Goal: Task Accomplishment & Management: Manage account settings

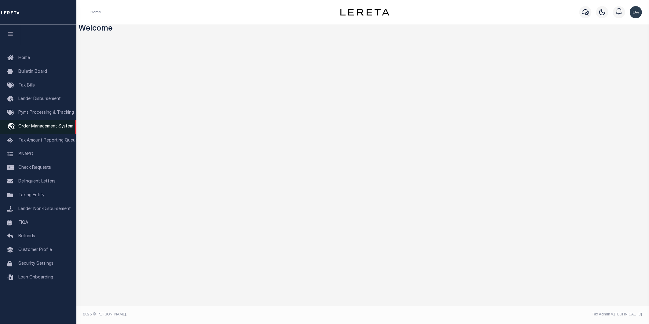
click at [38, 123] on link "travel_explore Order Management System" at bounding box center [38, 127] width 76 height 14
click at [57, 128] on span "Order Management System" at bounding box center [45, 126] width 55 height 4
click at [38, 128] on span "Order Management System" at bounding box center [45, 126] width 55 height 4
click at [35, 127] on span "Order Management System" at bounding box center [45, 126] width 55 height 4
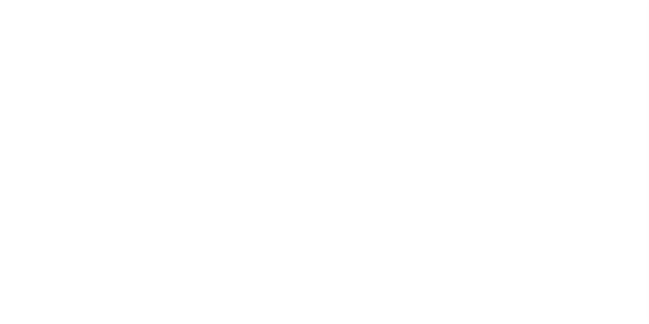
select select "200"
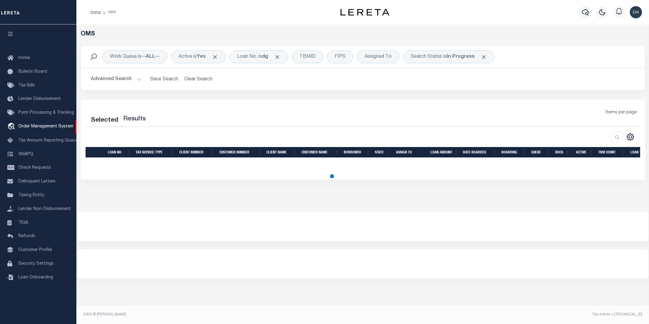
select select "200"
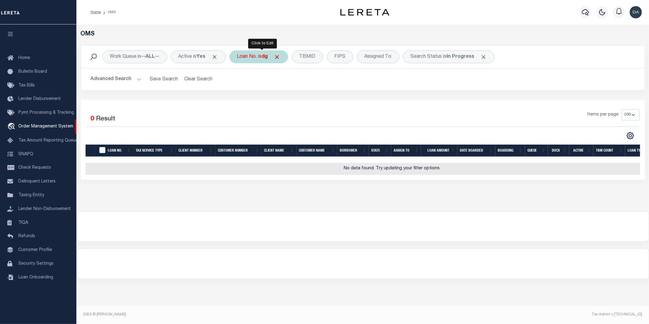
click at [255, 56] on div "Loan No. is dg" at bounding box center [259, 56] width 59 height 13
click at [258, 72] on select "Is Contains" at bounding box center [282, 70] width 90 height 12
select select "c"
click at [240, 64] on select "Is Contains" at bounding box center [282, 70] width 90 height 12
click at [319, 103] on input "Apply" at bounding box center [318, 100] width 18 height 10
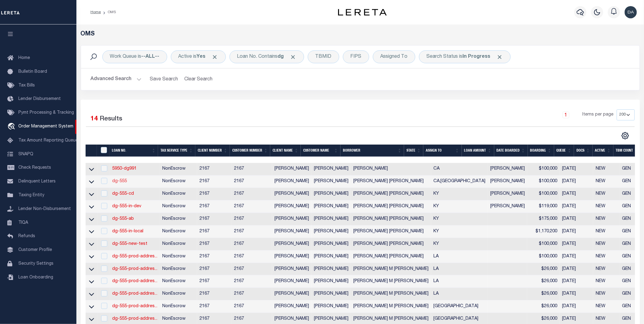
click at [117, 181] on link "dg-555" at bounding box center [119, 181] width 15 height 4
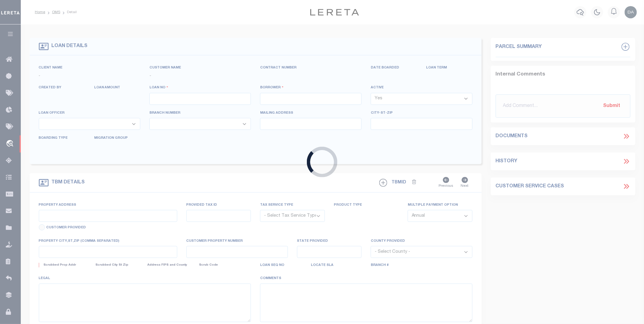
type input "dg-555"
type input "[PERSON_NAME] [PERSON_NAME]"
select select
type input "91007"
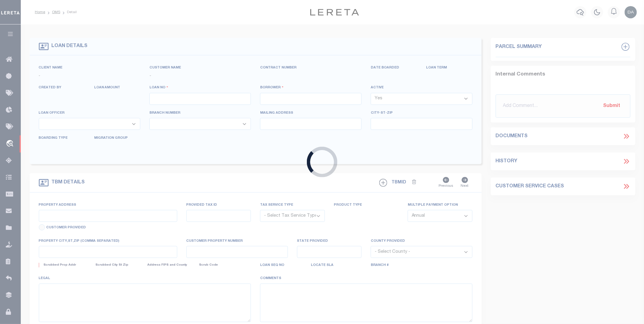
type input "05/08/2025"
select select "10"
select select "NonEscrow"
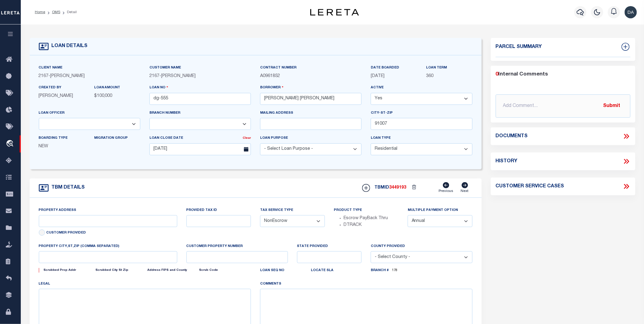
select select "4978"
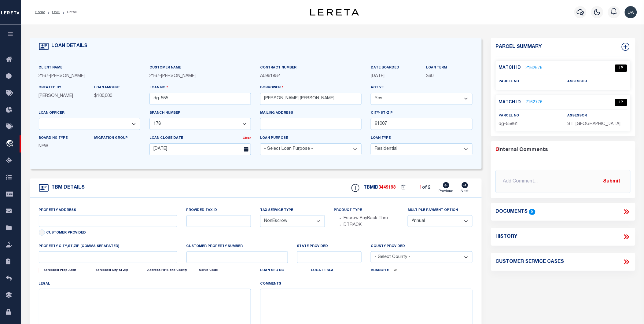
type input "785 SUNSET BLVD"
select select
type input "ARCADIA CA 91007"
type input "CA"
select select "10905"
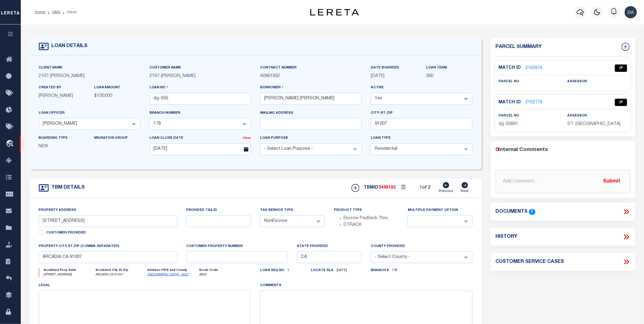
click at [534, 101] on link "2162776" at bounding box center [534, 102] width 17 height 6
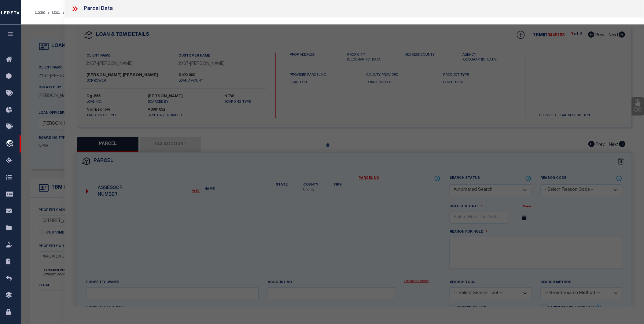
checkbox input "false"
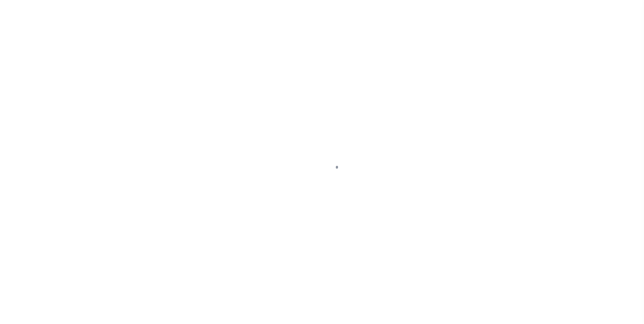
type input "dg-555"
type input "[PERSON_NAME] [PERSON_NAME]"
select select
type input "91007"
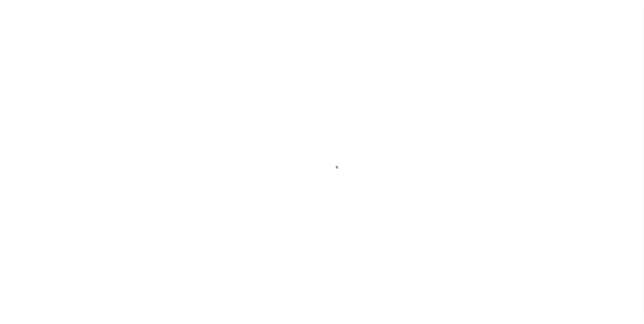
type input "[DATE]"
select select "10"
select select "NonEscrow"
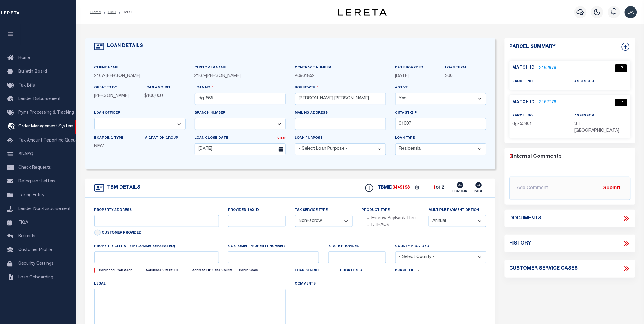
select select "4978"
type input "785 SUNSET BLVD"
select select
type input "ARCADIA CA 91007"
type input "CA"
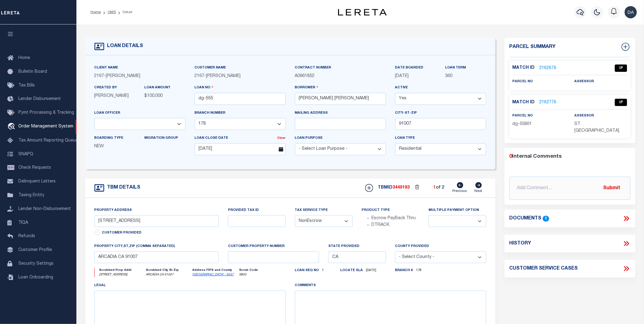
select select "10905"
click at [221, 185] on div "TBM DETAILS TBMID 3449193 1 of 2 Next" at bounding box center [290, 187] width 410 height 19
click at [548, 101] on link "2162776" at bounding box center [547, 102] width 17 height 6
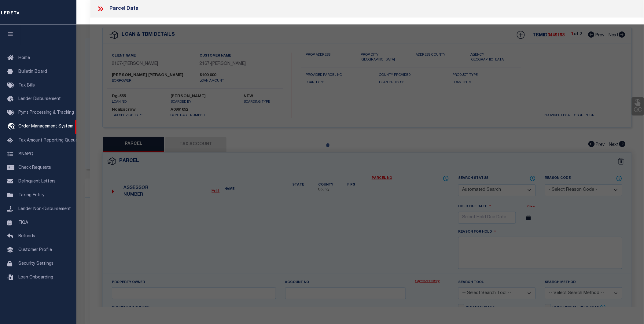
checkbox input "false"
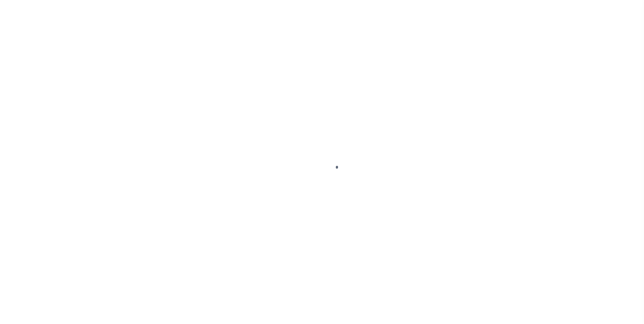
type input "dg-555"
type input "[PERSON_NAME] [PERSON_NAME]"
select select
type input "91007"
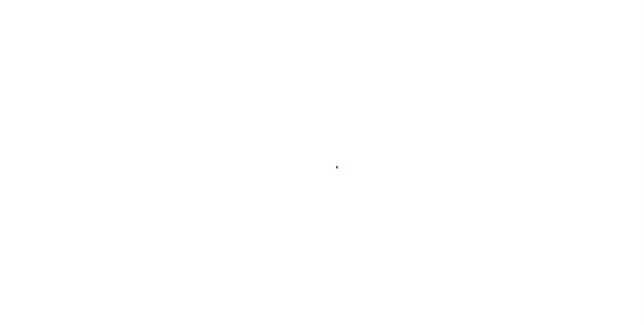
type input "[DATE]"
select select "10"
select select "NonEscrow"
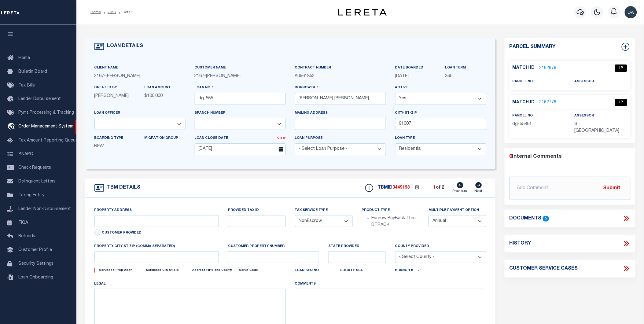
type input "785 SUNSET BLVD"
select select
type input "ARCADIA CA 91007"
type input "CA"
select select "4978"
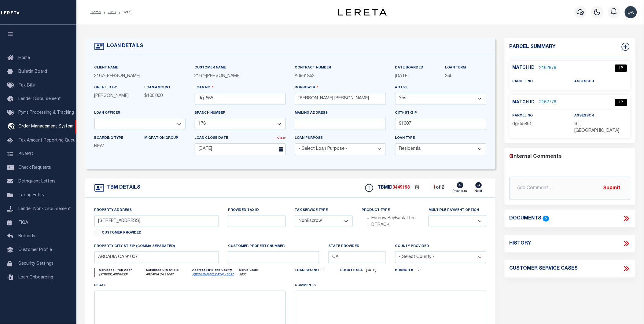
select select "10905"
click at [505, 156] on div "0 Internal Comments @Aakash Patel @Adrian Garin @Agustin Fernandez @Ahmad Darwi…" at bounding box center [570, 176] width 131 height 47
click at [543, 102] on link "2162776" at bounding box center [547, 102] width 17 height 6
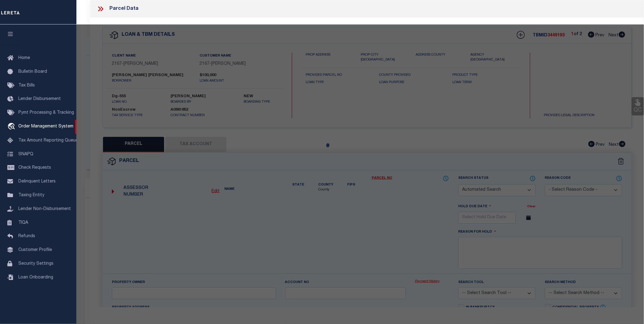
checkbox input "false"
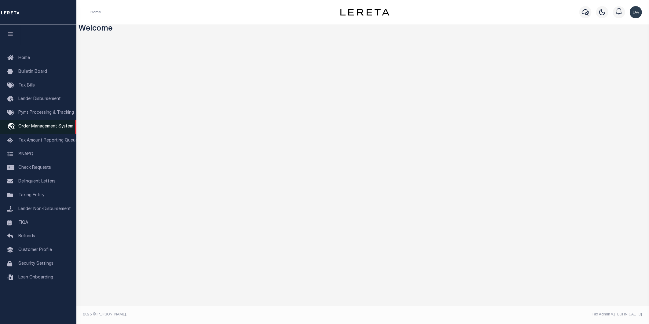
click at [48, 127] on span "Order Management System" at bounding box center [45, 126] width 55 height 4
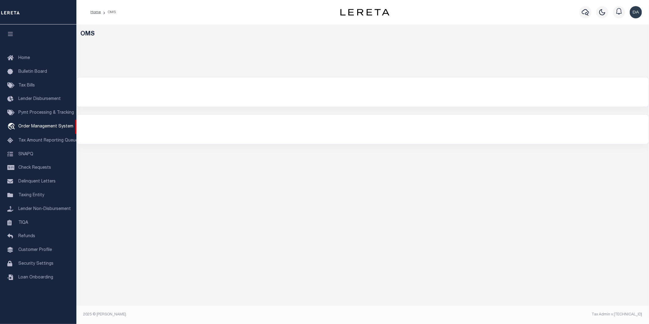
select select "200"
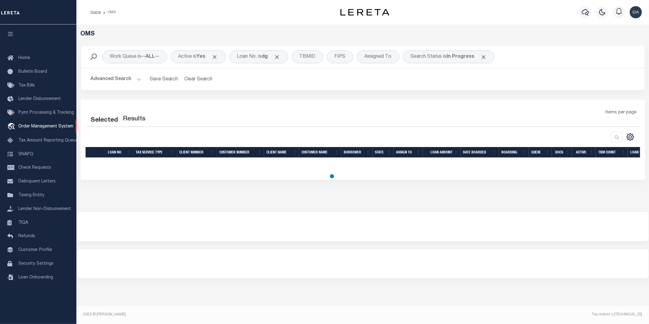
select select "200"
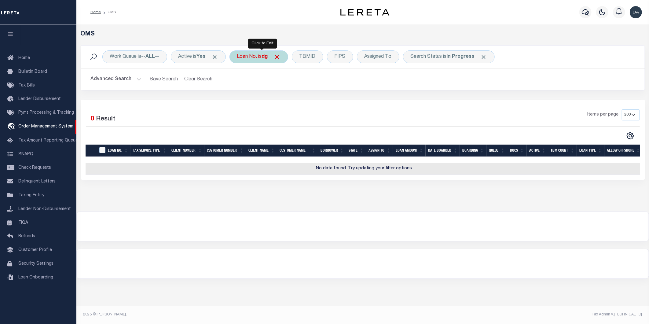
click at [252, 57] on div "Loan No. is dg" at bounding box center [259, 56] width 59 height 13
click at [280, 72] on select "Is Contains" at bounding box center [282, 70] width 90 height 12
select select "c"
click at [240, 64] on select "Is Contains" at bounding box center [282, 70] width 90 height 12
click at [320, 103] on input "Apply" at bounding box center [318, 100] width 18 height 10
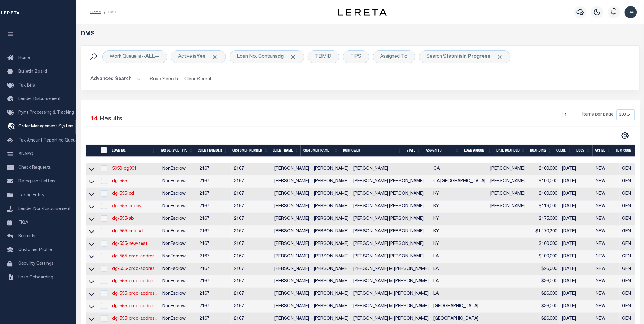
click at [127, 207] on link "dg-555-in-dev" at bounding box center [126, 206] width 29 height 4
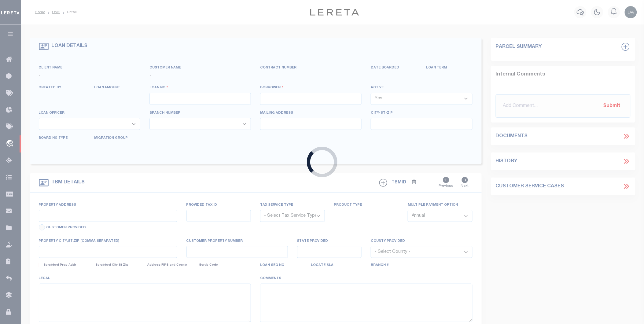
type input "dg-555-in-dev"
type input "[PERSON_NAME] [PERSON_NAME]"
select select
type input "4500 OUTER LOOP"
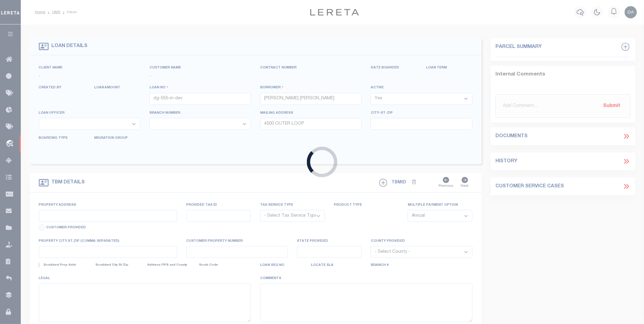
type input "40219"
type input "[DATE]"
select select "10"
select select "NonEscrow"
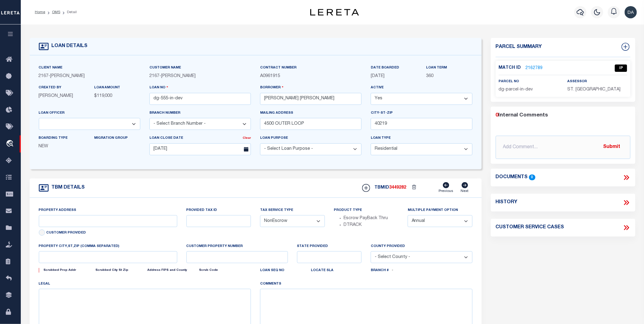
type input "4500 OUTER LOOP"
select select
type input "LOUISVILLE KY 40219-3857"
type input "KY"
select select "10902"
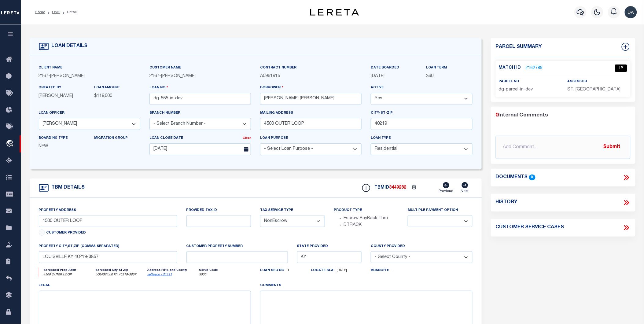
click at [535, 66] on link "2162789" at bounding box center [534, 68] width 17 height 6
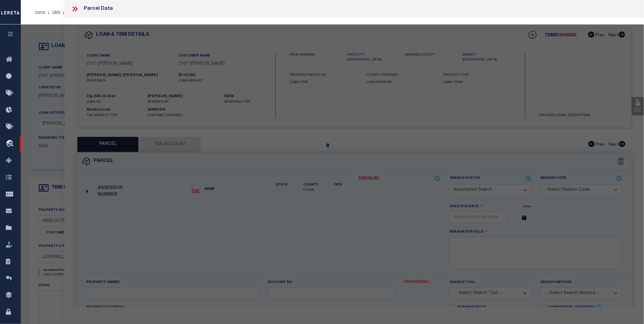
checkbox input "false"
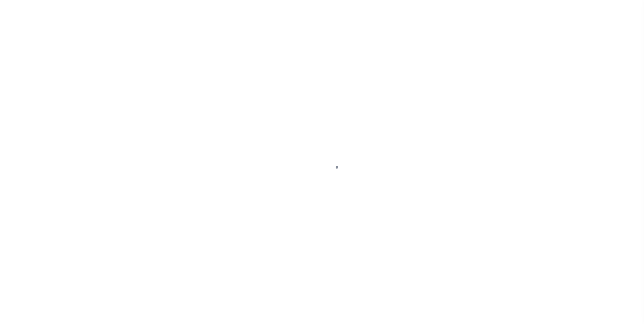
type input "dg-555-in-dev"
type input "[PERSON_NAME] [PERSON_NAME]"
select select
type input "4500 OUTER LOOP"
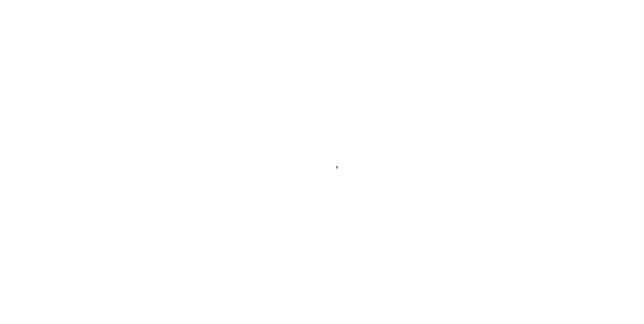
type input "40219"
type input "[DATE]"
select select "10"
select select "NonEscrow"
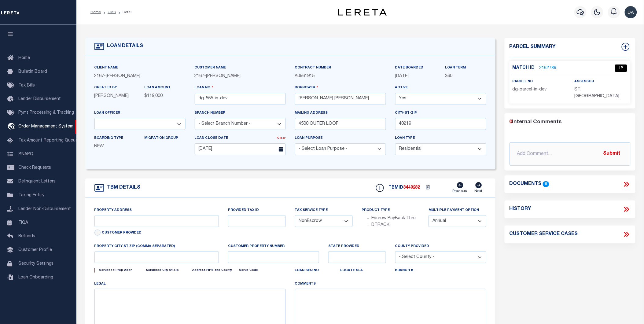
type input "4500 OUTER LOOP"
select select
type input "LOUISVILLE KY 40219-3857"
type input "KY"
select select "10902"
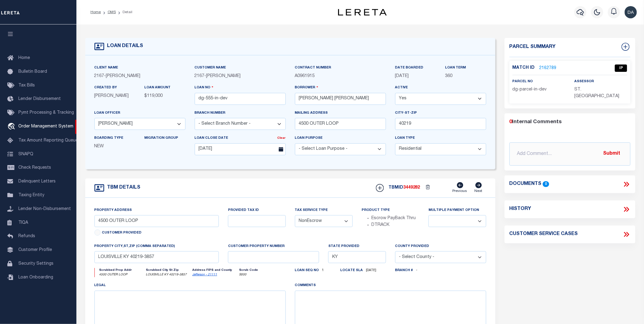
click at [544, 65] on link "2162789" at bounding box center [547, 68] width 17 height 6
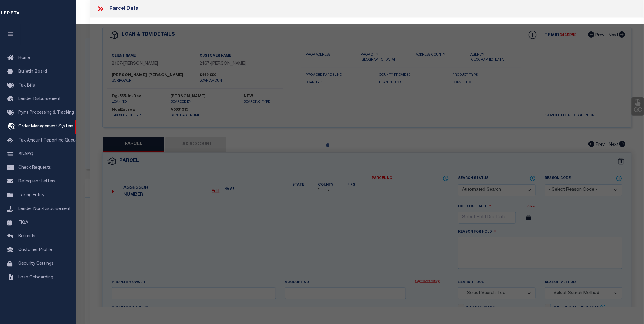
checkbox input "false"
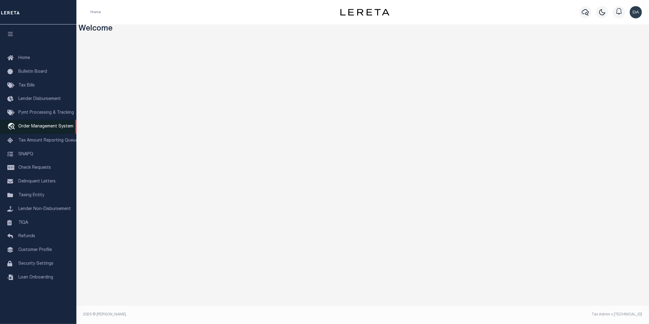
click at [43, 124] on span "Order Management System" at bounding box center [45, 126] width 55 height 4
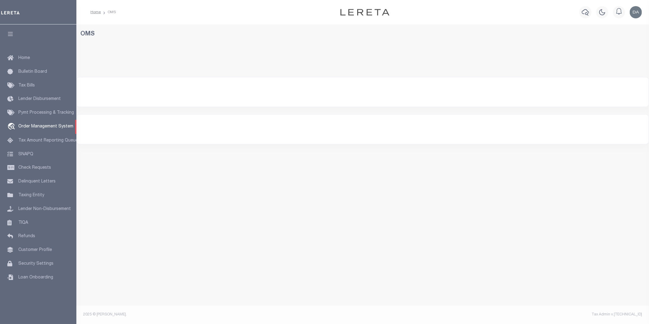
select select "200"
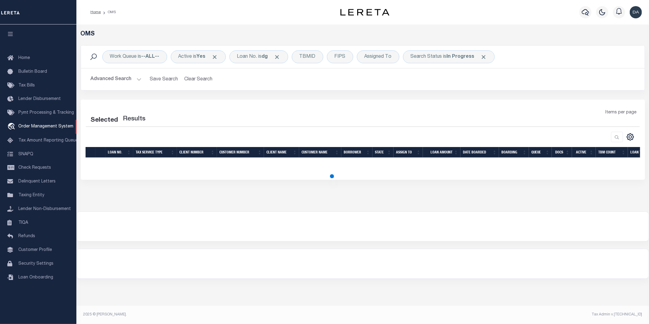
select select "200"
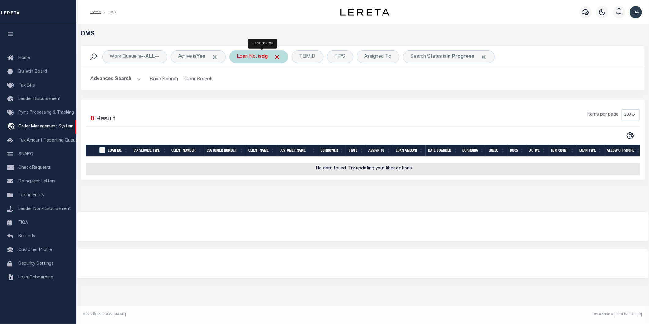
click at [245, 61] on div "Loan No. is dg" at bounding box center [259, 56] width 59 height 13
click at [257, 75] on select "Is Contains" at bounding box center [282, 70] width 90 height 12
select select "c"
click at [240, 64] on select "Is Contains" at bounding box center [282, 70] width 90 height 12
click at [320, 101] on input "Apply" at bounding box center [318, 100] width 18 height 10
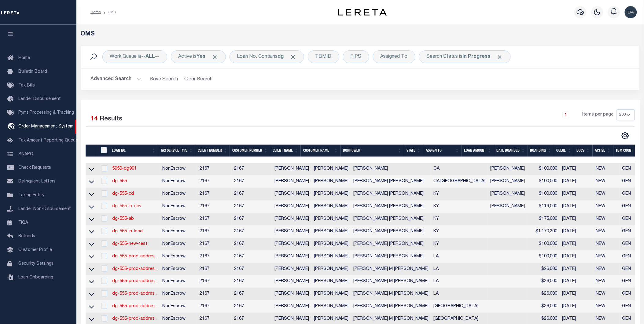
click at [128, 207] on link "dg-555-in-dev" at bounding box center [126, 206] width 29 height 4
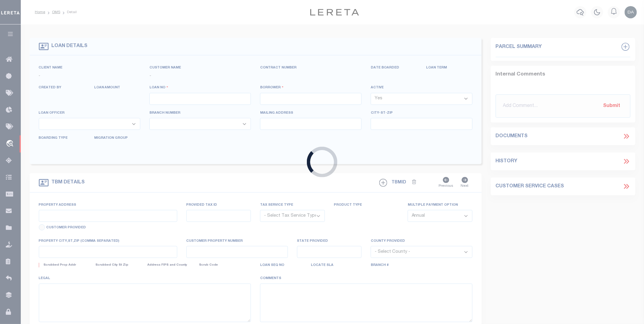
type input "dg-555-in-dev"
type input "[PERSON_NAME] [PERSON_NAME]"
select select
type input "4500 OUTER LOOP"
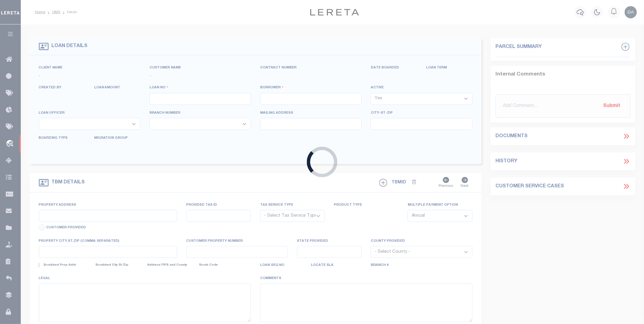
type input "40219"
type input "[DATE]"
select select "10"
select select "NonEscrow"
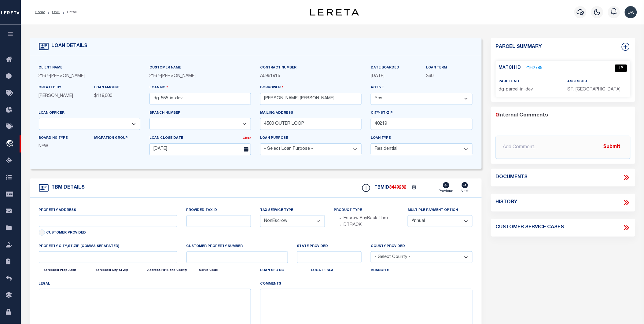
type input "4500 OUTER LOOP"
select select
type input "LOUISVILLE KY 40219-3857"
type input "KY"
select select "10902"
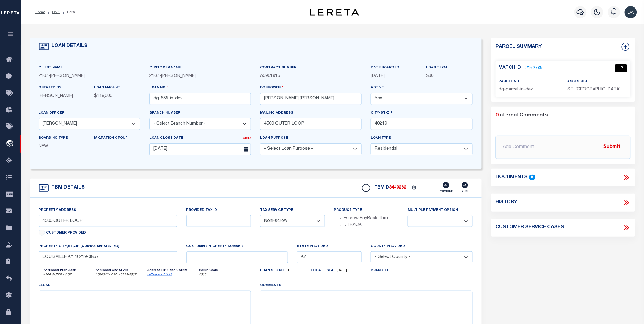
click at [529, 66] on link "2162789" at bounding box center [534, 68] width 17 height 6
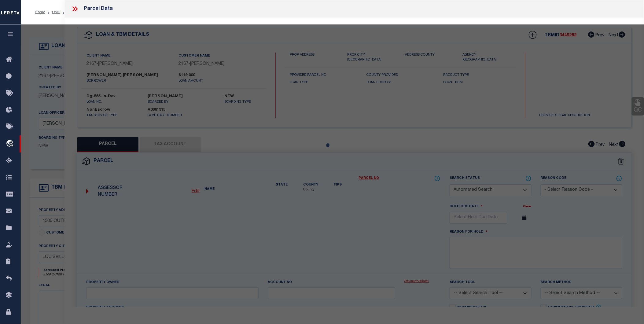
checkbox input "false"
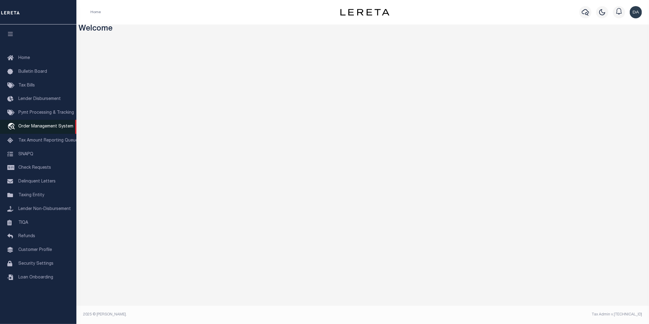
click at [51, 124] on span "Order Management System" at bounding box center [45, 126] width 55 height 4
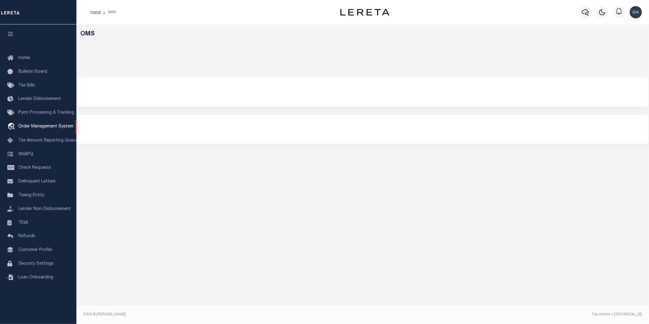
select select "200"
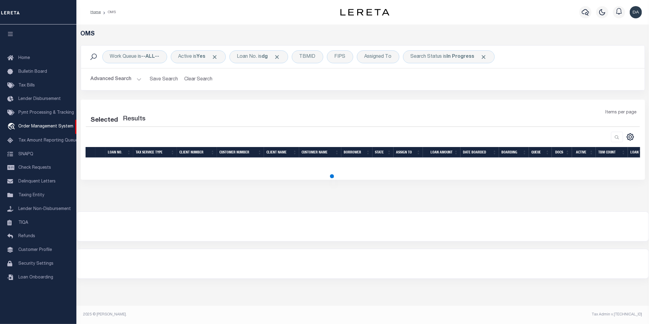
select select "200"
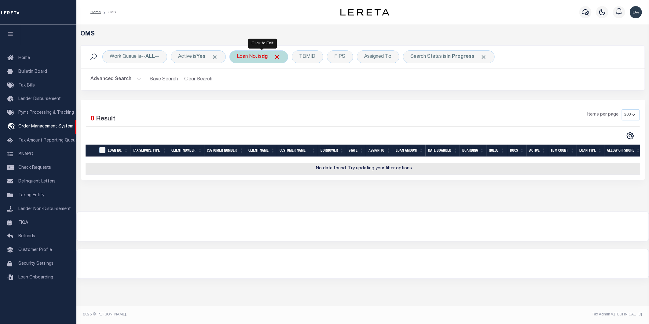
click at [257, 60] on div "Loan No. is dg" at bounding box center [259, 56] width 59 height 13
click at [265, 73] on select "Is Contains" at bounding box center [282, 70] width 90 height 12
select select "c"
click at [240, 64] on select "Is Contains" at bounding box center [282, 70] width 90 height 12
click at [319, 101] on input "Apply" at bounding box center [318, 100] width 18 height 10
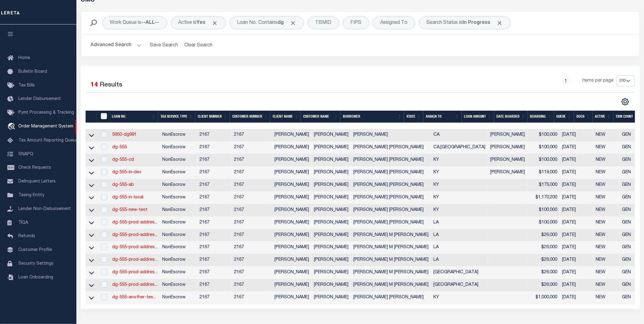
scroll to position [102, 0]
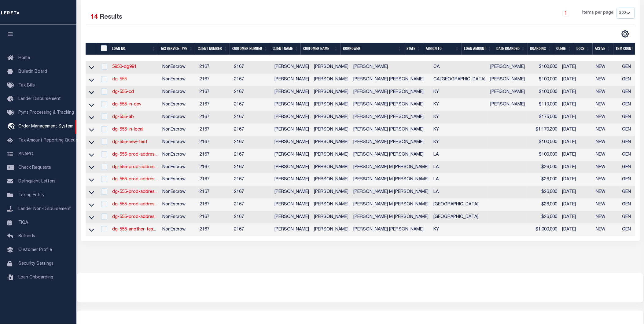
click at [123, 80] on link "dg-555" at bounding box center [119, 79] width 15 height 4
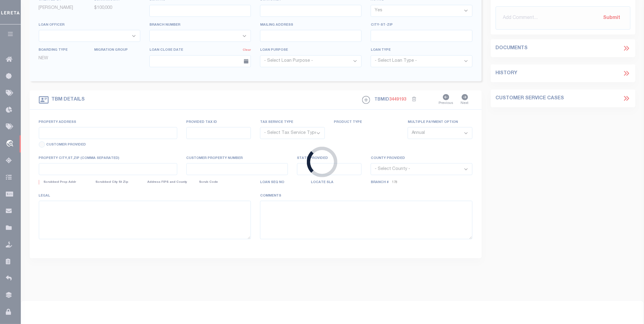
type input "dg-555"
type input "[PERSON_NAME] [PERSON_NAME]"
select select
type input "91007"
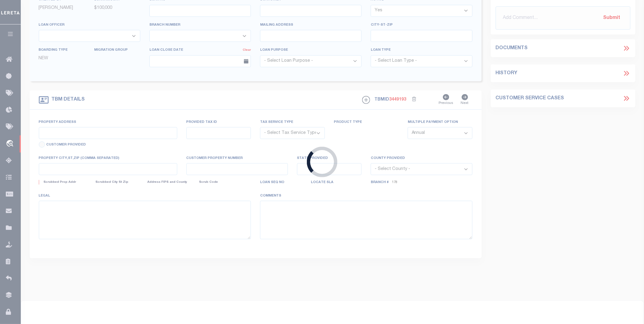
type input "[DATE]"
select select "10"
select select "NonEscrow"
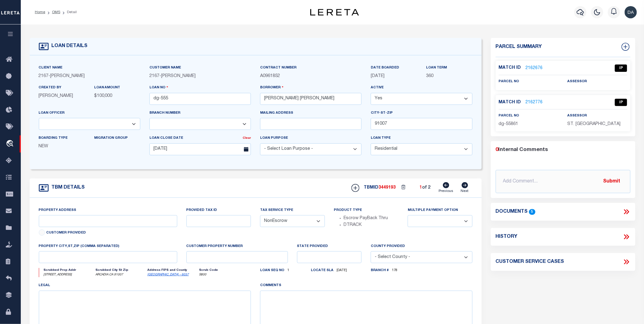
type input "[STREET_ADDRESS]"
select select
type input "ARCADIA CA 91007"
type input "CA"
select select "4978"
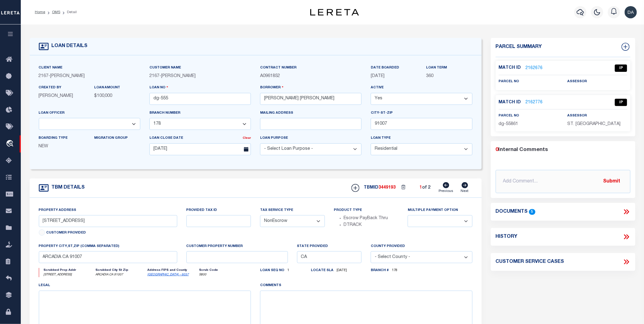
select select "10905"
click at [538, 100] on link "2162776" at bounding box center [534, 102] width 17 height 6
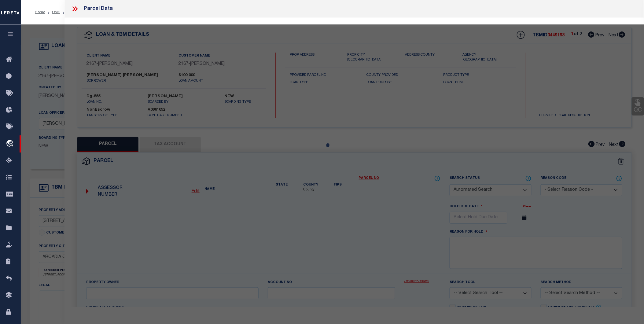
checkbox input "false"
select select "IP"
type input "Dollar Tree - 861"
type input "[GEOGRAPHIC_DATA], [GEOGRAPHIC_DATA], 40219"
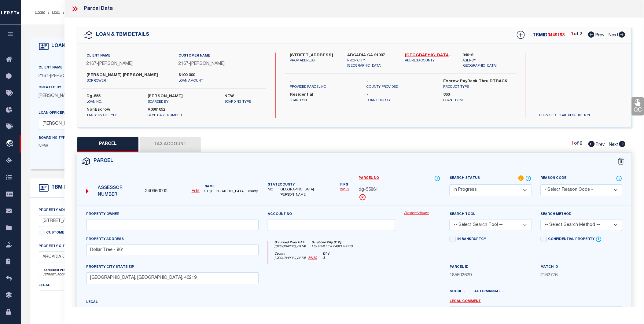
click at [193, 189] on u "Edit" at bounding box center [196, 191] width 8 height 4
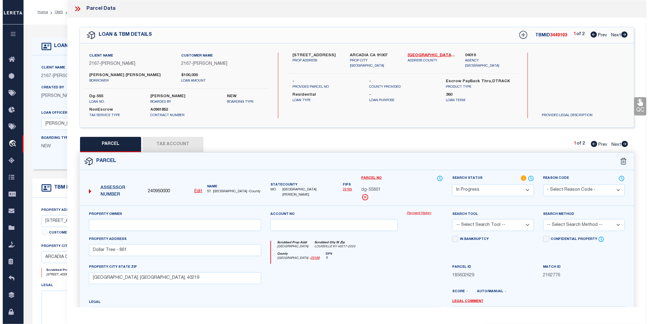
type input "240950000"
type input "dg-55861"
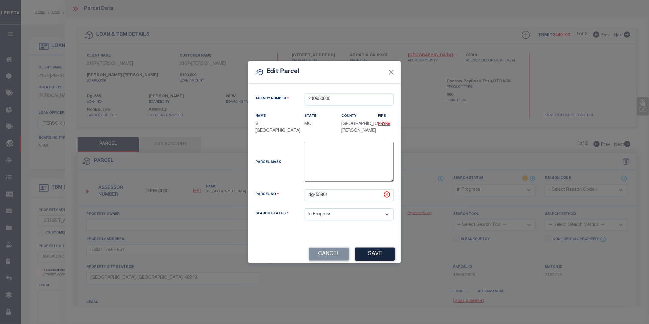
click at [342, 254] on button "Cancel" at bounding box center [329, 254] width 40 height 13
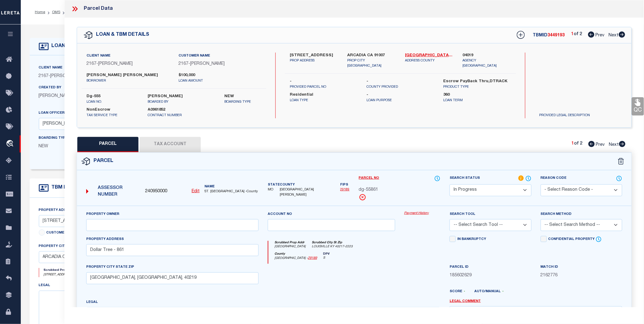
click at [195, 190] on u "Edit" at bounding box center [196, 191] width 8 height 4
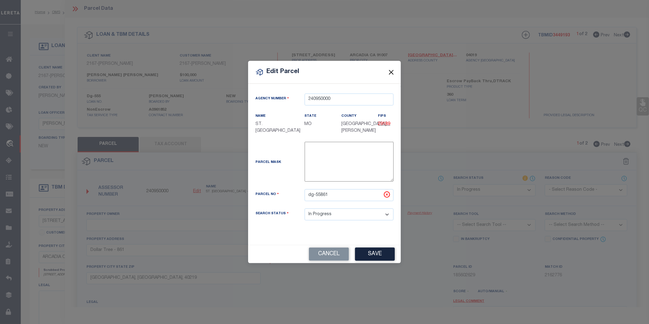
click at [392, 70] on button "Close" at bounding box center [392, 72] width 8 height 8
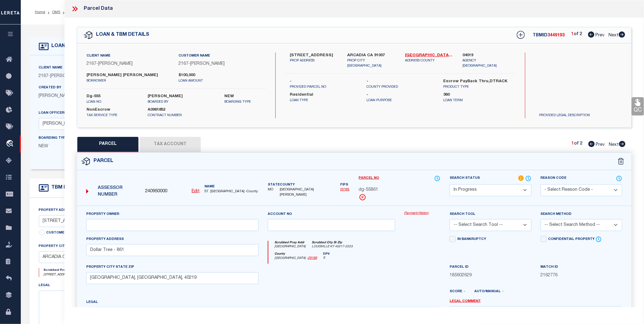
click at [197, 195] on div "Assessor Number 240950000 Edit Name ST. [GEOGRAPHIC_DATA] -County" at bounding box center [173, 190] width 178 height 24
click at [197, 192] on u "Edit" at bounding box center [196, 191] width 8 height 4
select select "IP"
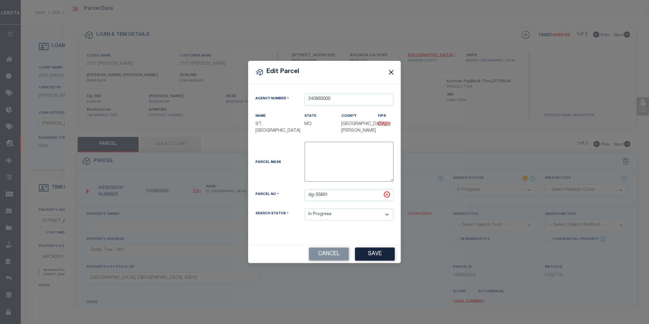
click at [393, 74] on button "Close" at bounding box center [392, 72] width 8 height 8
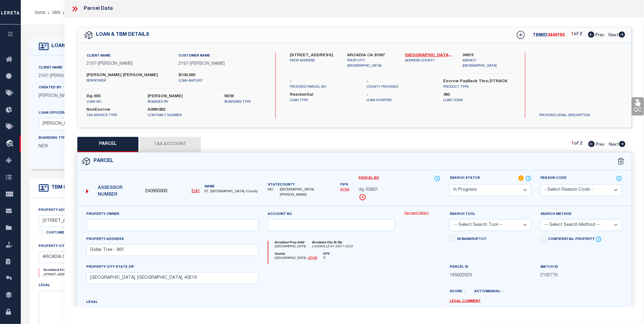
click at [74, 8] on icon at bounding box center [73, 8] width 3 height 5
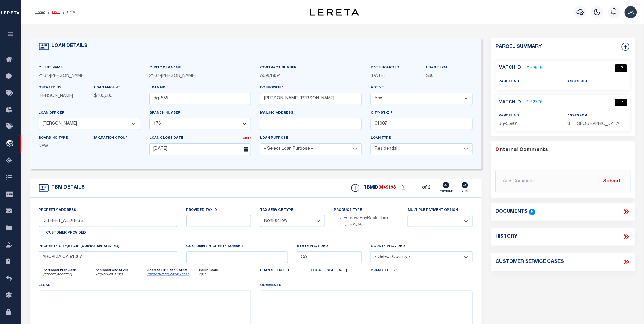
click at [59, 13] on link "OMS" at bounding box center [56, 12] width 8 height 4
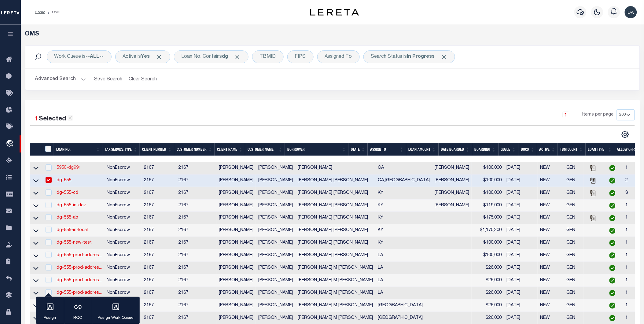
click at [67, 170] on link "5950-dg991" at bounding box center [69, 168] width 24 height 4
type input "5950-dg991"
type input "[PERSON_NAME]"
select select
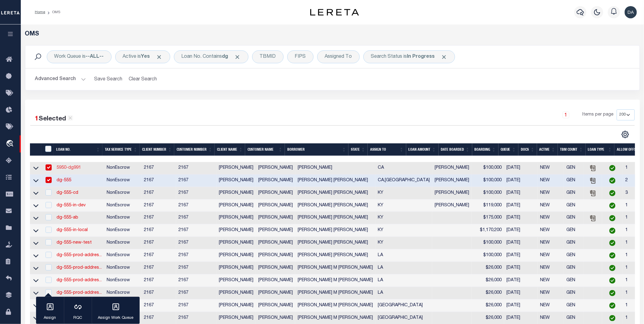
type input "[DATE]"
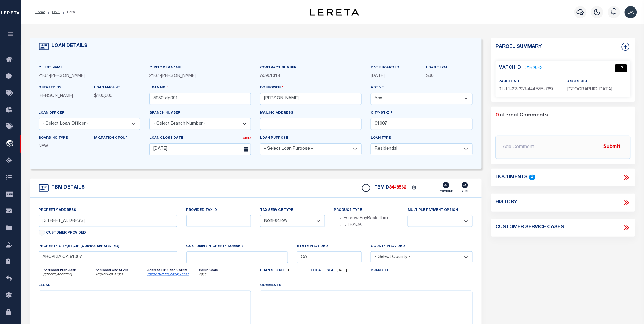
select select
click at [535, 68] on link "2162042" at bounding box center [534, 68] width 17 height 6
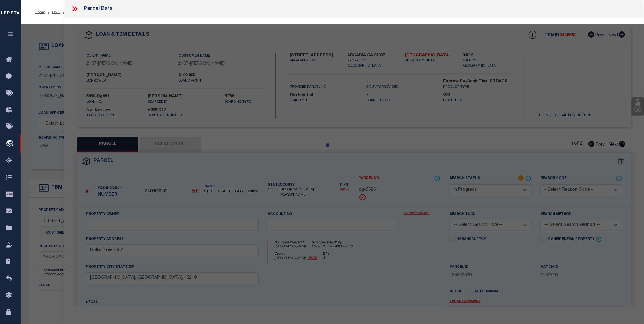
select select "AS"
checkbox input "false"
select select "IP"
checkbox input "false"
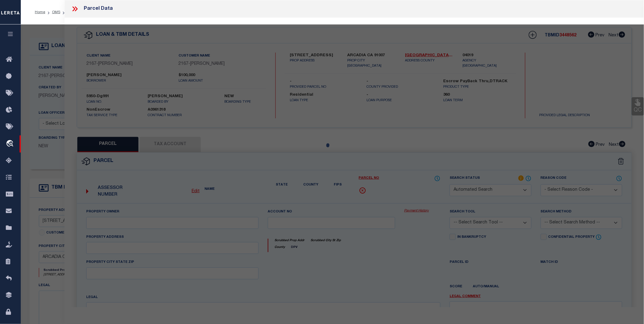
type textarea "other comment"
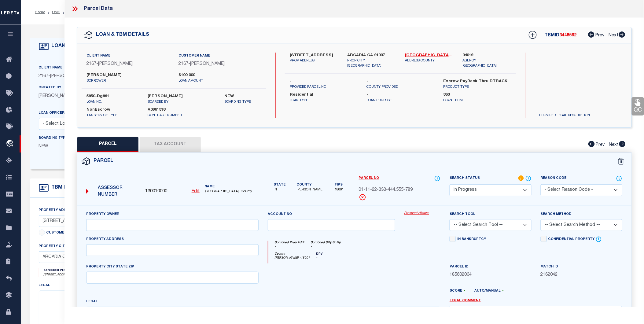
click at [198, 190] on u "Edit" at bounding box center [196, 191] width 8 height 4
type input "130010000"
type input "01-11-22-333-444.555-789"
select select "IP"
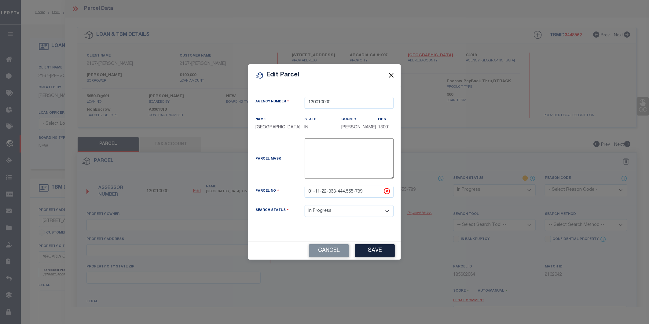
click at [392, 74] on button "Close" at bounding box center [392, 76] width 8 height 8
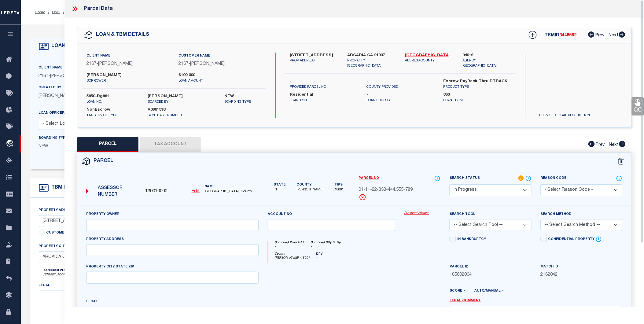
click at [78, 8] on icon at bounding box center [75, 9] width 8 height 8
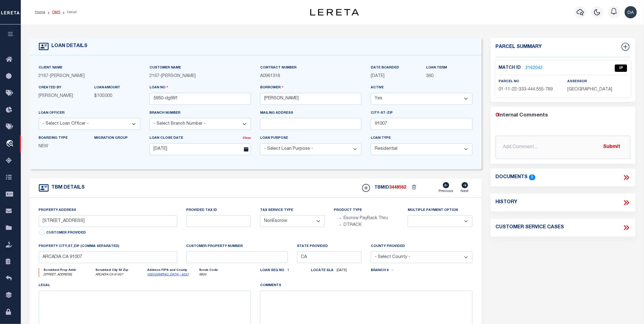
click at [55, 13] on link "OMS" at bounding box center [56, 12] width 8 height 4
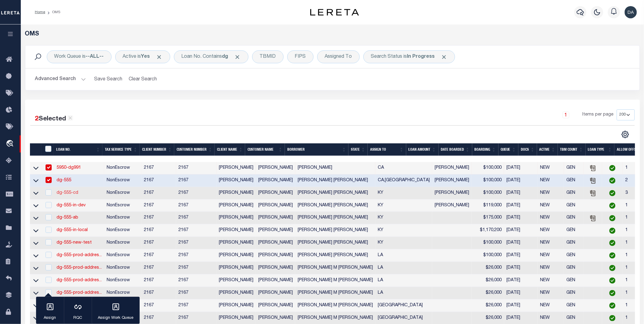
click at [64, 193] on link "dg-555-cd" at bounding box center [68, 193] width 22 height 4
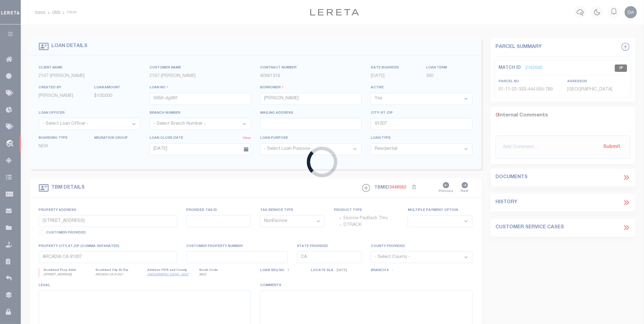
type input "dg-555-cd"
type input "[PERSON_NAME] [PERSON_NAME]"
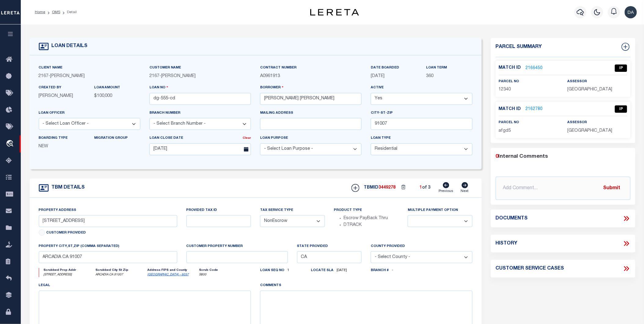
type input "4500 OUTER LOOP"
select select
type input "LOUISVILLE KY 40219-3850"
type input "KY"
click at [531, 68] on link "2166450" at bounding box center [534, 68] width 17 height 6
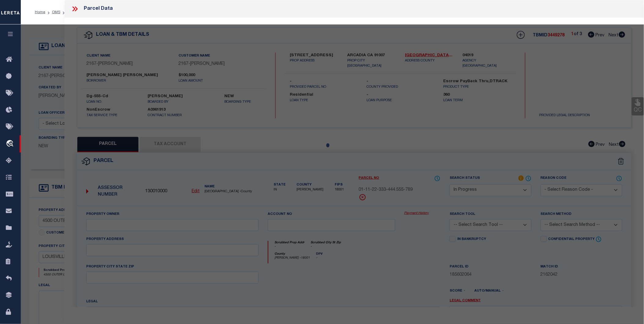
select select "AS"
checkbox input "false"
select select "IP"
checkbox input "false"
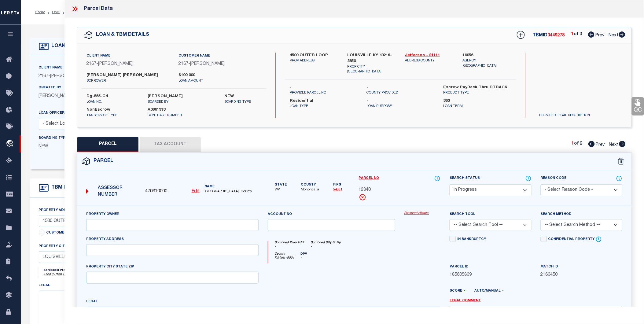
click at [199, 191] on u "Edit" at bounding box center [196, 191] width 8 height 4
type input "470310000"
type input "12340"
select select "IP"
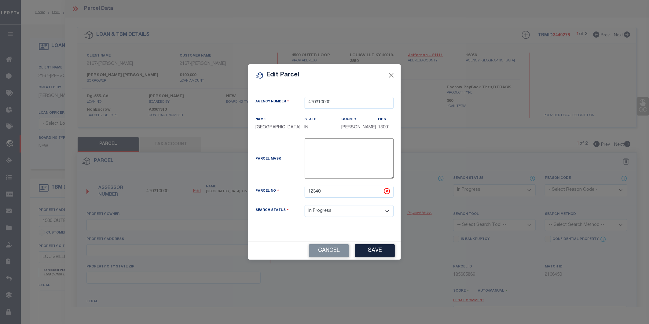
type textarea "$$$$$$"
drag, startPoint x: 326, startPoint y: 147, endPoint x: 311, endPoint y: 145, distance: 15.8
click at [311, 145] on textarea "$$$$$$" at bounding box center [349, 158] width 89 height 40
drag, startPoint x: 311, startPoint y: 145, endPoint x: 308, endPoint y: 148, distance: 4.3
click at [308, 148] on textarea "$$$$$$" at bounding box center [349, 158] width 89 height 40
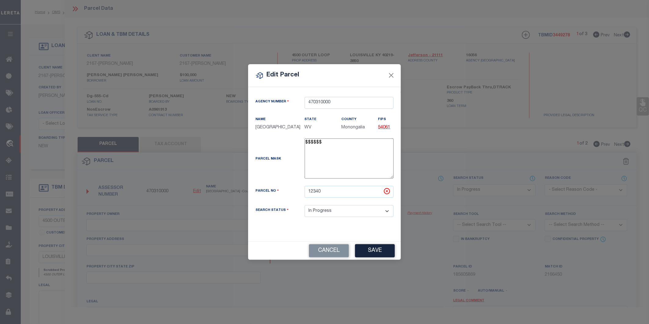
drag, startPoint x: 306, startPoint y: 146, endPoint x: 312, endPoint y: 146, distance: 6.1
click at [312, 146] on textarea "$$$$$$" at bounding box center [349, 158] width 89 height 40
drag, startPoint x: 312, startPoint y: 146, endPoint x: 328, endPoint y: 196, distance: 52.6
click at [328, 196] on input "12340" at bounding box center [349, 192] width 89 height 12
type input "123450"
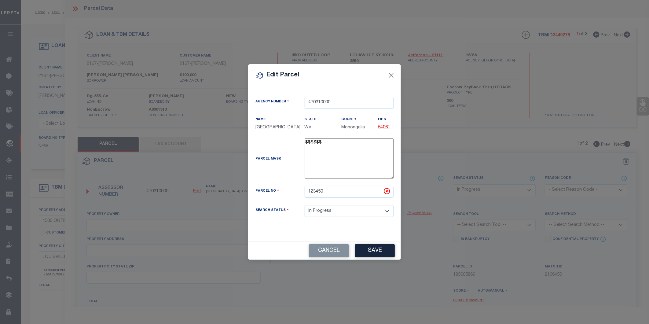
click at [284, 238] on div "Agency Number 470310000 Name [GEOGRAPHIC_DATA] State" at bounding box center [324, 164] width 153 height 155
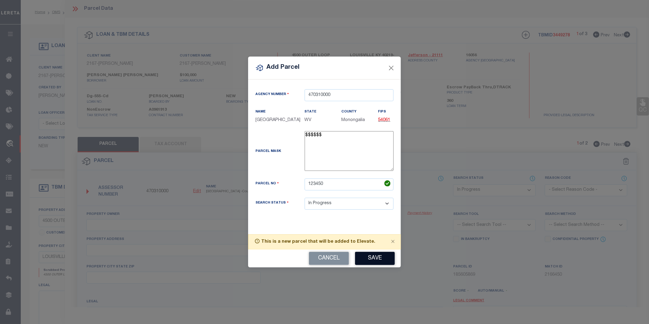
click at [371, 264] on button "Save" at bounding box center [375, 258] width 40 height 13
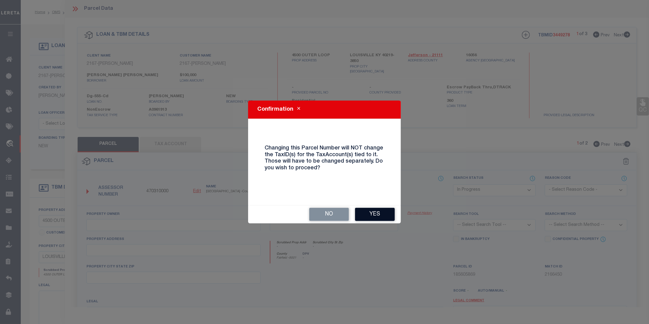
click at [374, 215] on button "Yes" at bounding box center [375, 214] width 40 height 13
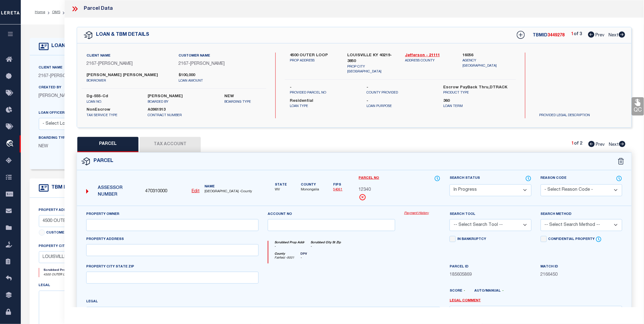
click at [75, 10] on icon at bounding box center [75, 9] width 8 height 8
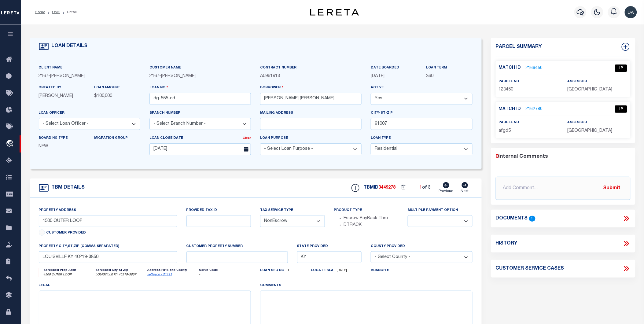
click at [531, 68] on link "2166450" at bounding box center [534, 68] width 17 height 6
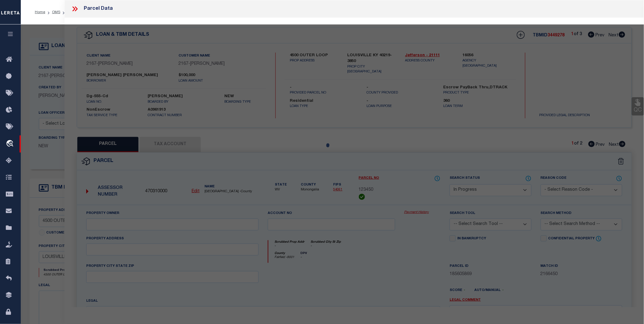
select select "AS"
checkbox input "false"
select select "IP"
checkbox input "false"
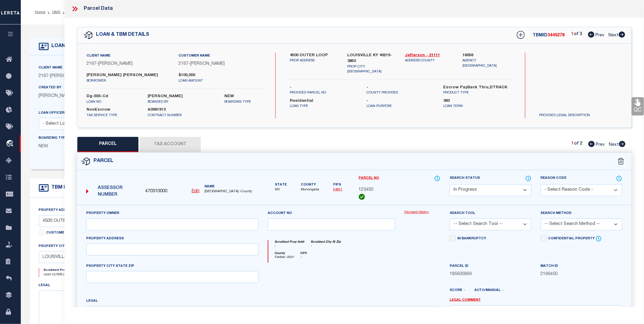
click at [156, 190] on span "470310000" at bounding box center [156, 191] width 22 height 7
click at [154, 147] on button "Tax Account" at bounding box center [170, 144] width 61 height 15
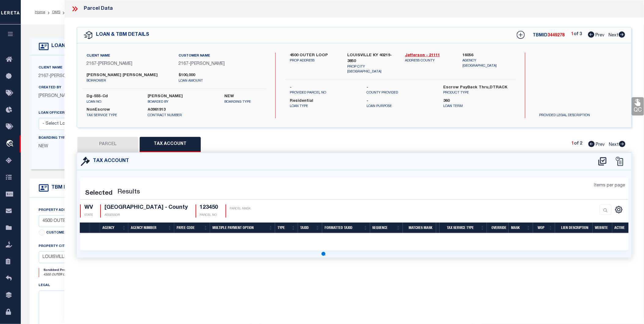
select select "100"
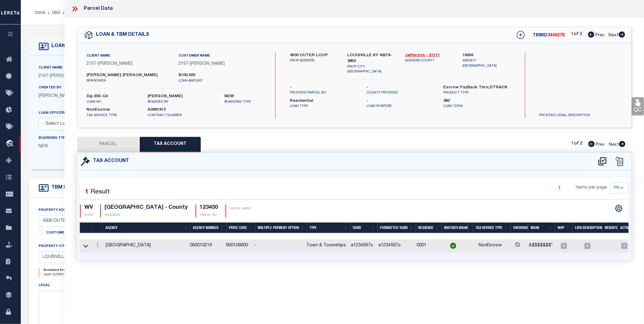
click at [115, 142] on button "PARCEL" at bounding box center [107, 144] width 61 height 15
select select "AS"
checkbox input "false"
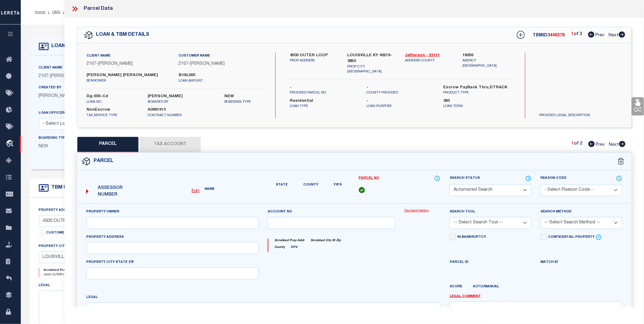
select select "IP"
checkbox input "false"
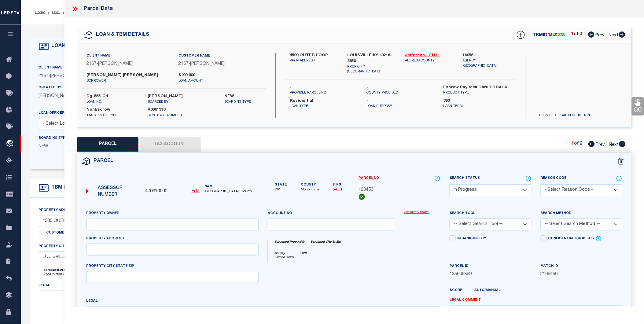
click at [196, 191] on u "Edit" at bounding box center [196, 191] width 8 height 4
select select "IP"
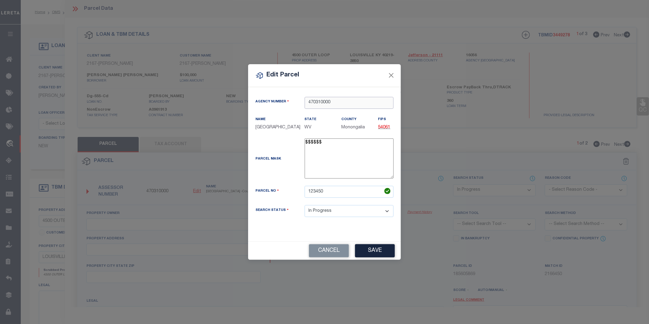
click at [319, 101] on input "470310000" at bounding box center [349, 103] width 89 height 12
click at [331, 255] on button "Cancel" at bounding box center [329, 250] width 40 height 13
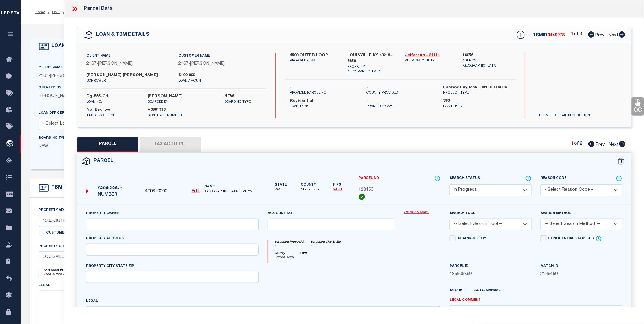
click at [76, 10] on icon at bounding box center [76, 8] width 3 height 5
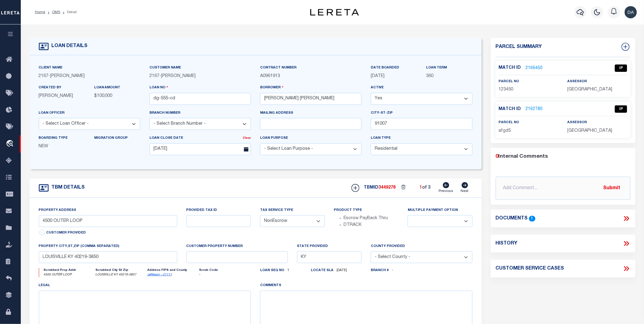
click at [421, 40] on div "LOAN DETAILS" at bounding box center [256, 46] width 452 height 17
click at [625, 45] on icon at bounding box center [626, 47] width 8 height 8
select select "IP"
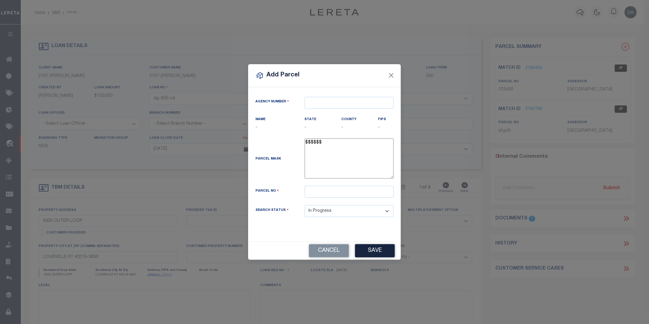
type textarea "-"
click at [347, 100] on input "text" at bounding box center [349, 103] width 89 height 12
paste input "470310000"
click at [354, 112] on div "470310000 : [GEOGRAPHIC_DATA]" at bounding box center [353, 114] width 96 height 10
type input "470310000"
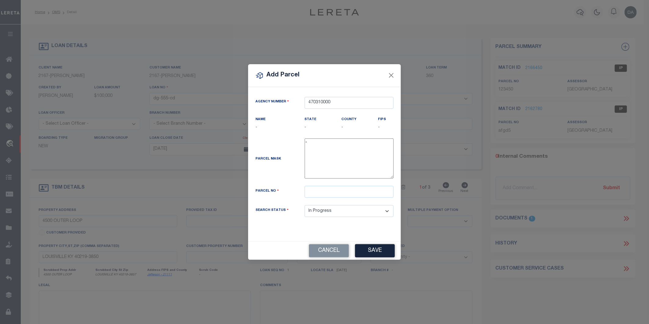
type textarea "$$$$$$"
click at [314, 197] on input "text" at bounding box center [349, 192] width 89 height 12
click at [292, 217] on div "Search Status Automated Search Bad Parcel Complete Duplicate Parcel High Dollar…" at bounding box center [324, 211] width 147 height 12
click at [317, 194] on input "abCde1" at bounding box center [349, 192] width 89 height 12
type input "112231"
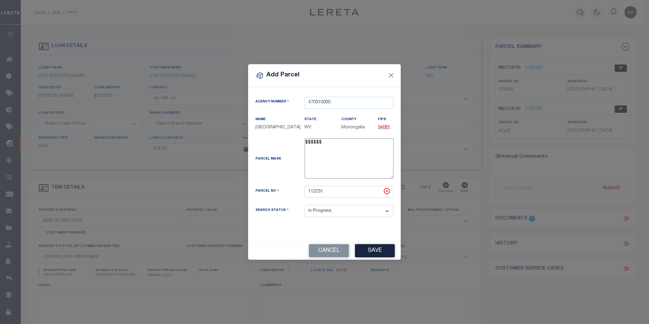
click at [287, 234] on div "Agency Number 470310000 Name [GEOGRAPHIC_DATA] State" at bounding box center [324, 164] width 153 height 155
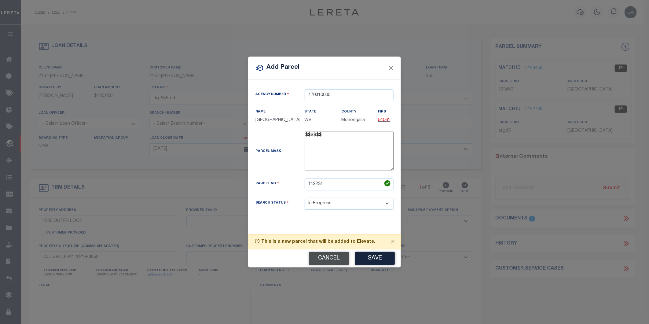
click at [334, 261] on button "Cancel" at bounding box center [329, 258] width 40 height 13
